Goal: Information Seeking & Learning: Learn about a topic

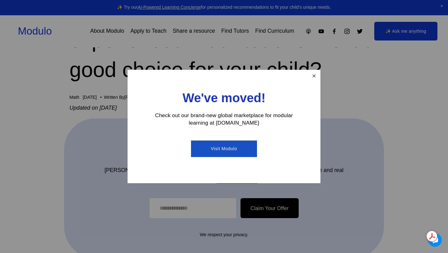
click at [311, 76] on link "Close" at bounding box center [314, 76] width 11 height 11
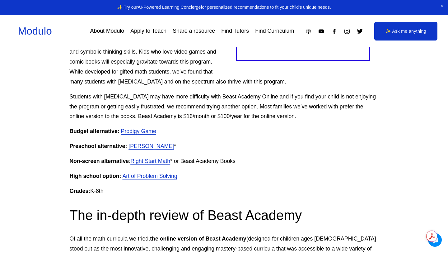
scroll to position [539, 0]
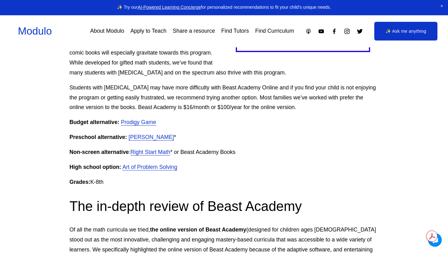
click at [156, 152] on link "Right Start Math" at bounding box center [150, 152] width 40 height 6
click at [140, 123] on link "Prodigy Game" at bounding box center [138, 122] width 35 height 6
click at [140, 139] on link "[PERSON_NAME]" at bounding box center [151, 137] width 45 height 6
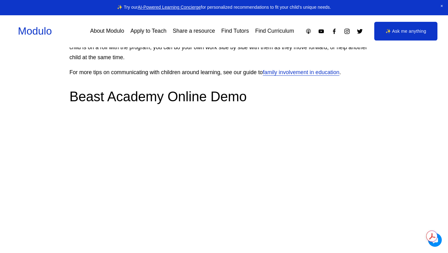
scroll to position [1081, 0]
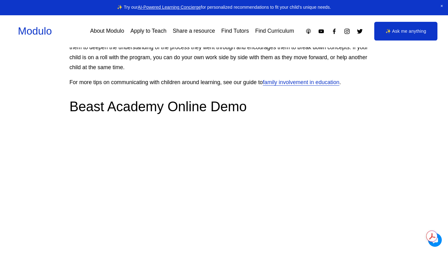
click at [267, 84] on link "family involvement in education" at bounding box center [301, 82] width 77 height 6
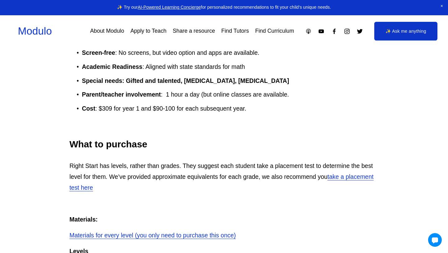
scroll to position [658, 0]
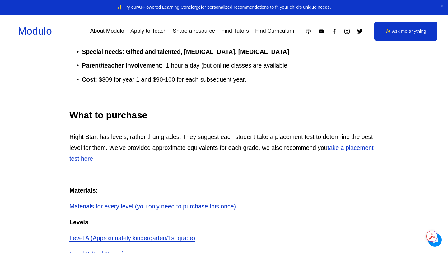
click at [112, 203] on link "Materials for every level (you only need to purchase this once)" at bounding box center [152, 206] width 166 height 7
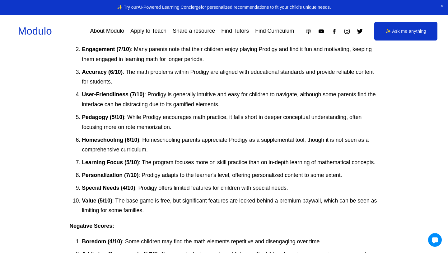
scroll to position [2012, 0]
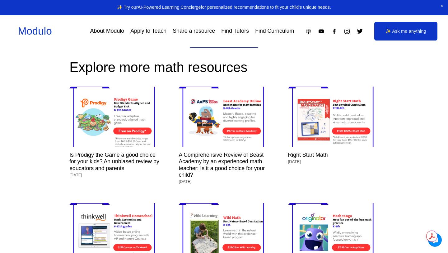
scroll to position [2742, 0]
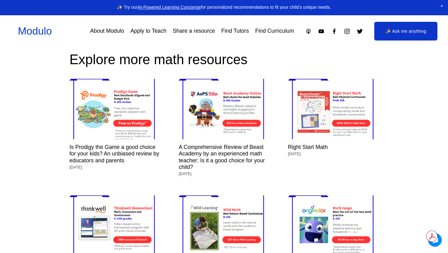
click at [221, 206] on img at bounding box center [224, 225] width 91 height 76
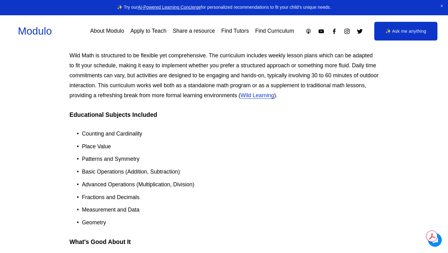
scroll to position [483, 0]
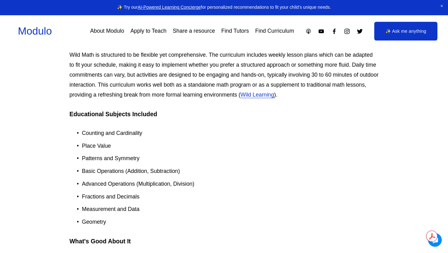
click at [274, 94] on link "Wild Learning" at bounding box center [258, 94] width 34 height 6
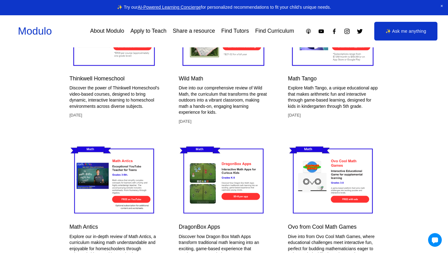
scroll to position [1482, 0]
